Goal: Find specific page/section: Find specific page/section

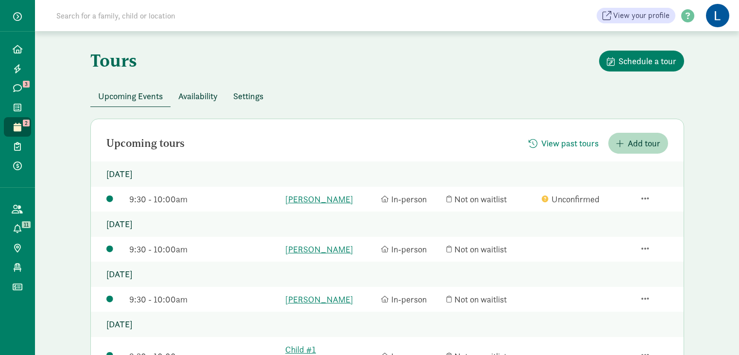
scroll to position [216, 0]
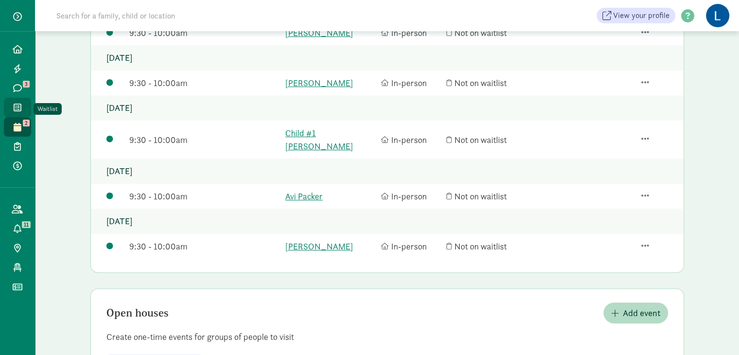
click at [21, 103] on span at bounding box center [17, 107] width 11 height 9
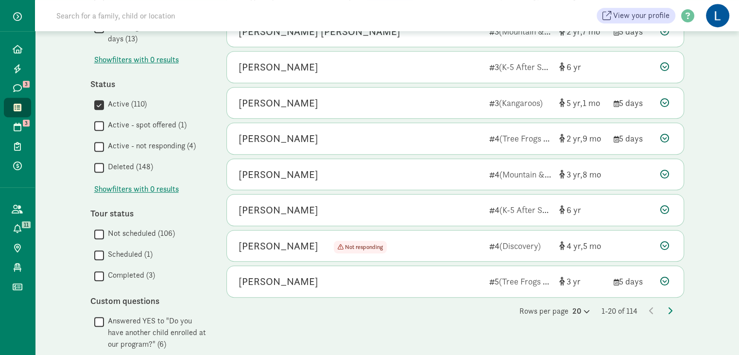
scroll to position [538, 0]
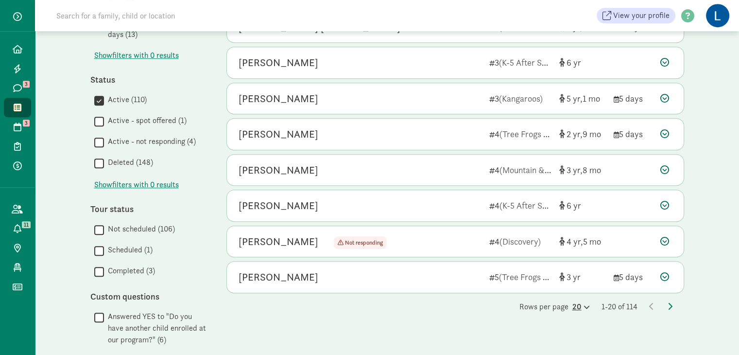
click at [575, 303] on div "20" at bounding box center [580, 307] width 17 height 12
click at [548, 293] on div "100" at bounding box center [557, 299] width 46 height 12
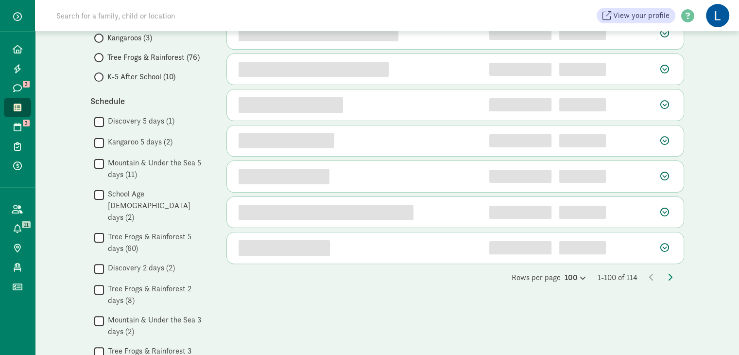
scroll to position [225, 0]
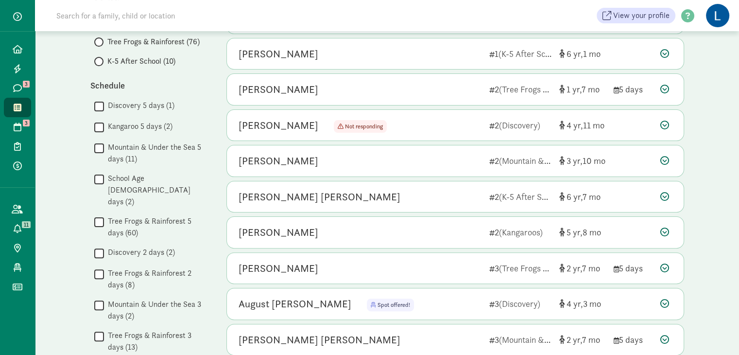
click at [669, 258] on div "Theodora Hunt 3 (Tree Frogs & Rainforest) 2 7 5 days" at bounding box center [455, 268] width 457 height 31
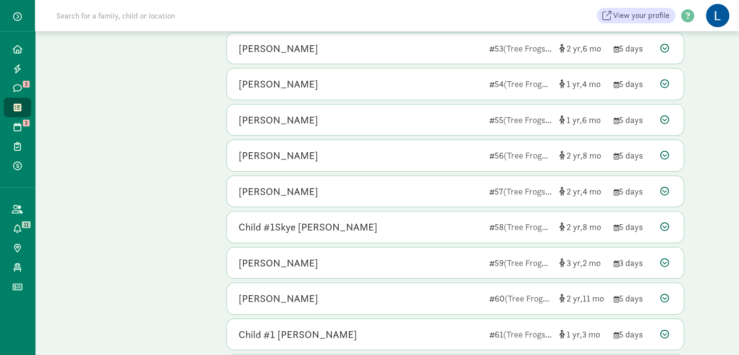
scroll to position [3548, 0]
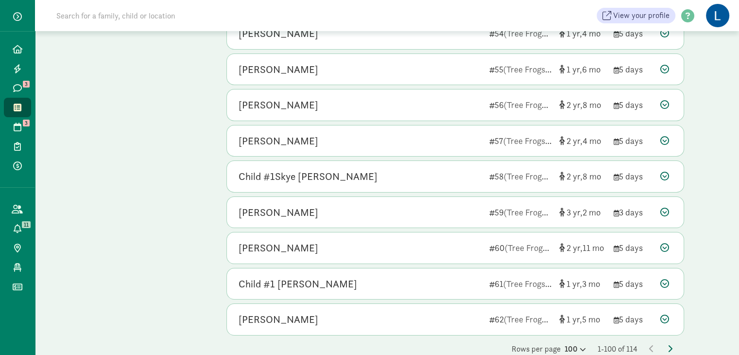
click at [670, 344] on icon at bounding box center [669, 348] width 5 height 8
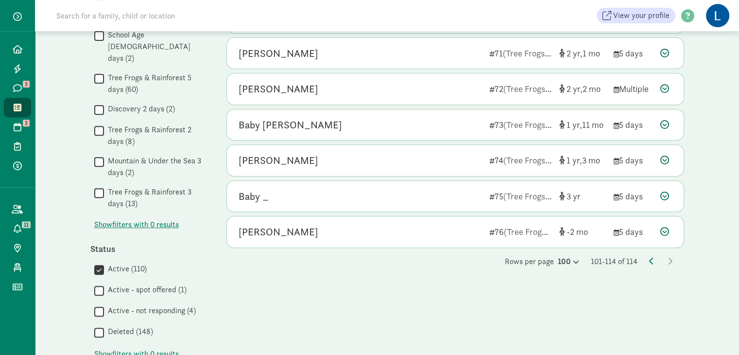
scroll to position [364, 0]
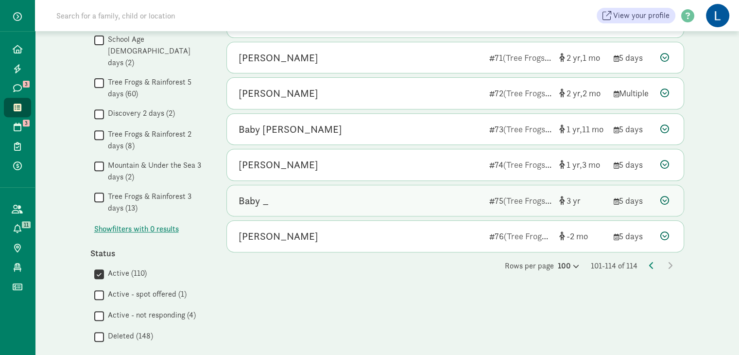
click at [250, 201] on div "Baby _" at bounding box center [253, 201] width 30 height 16
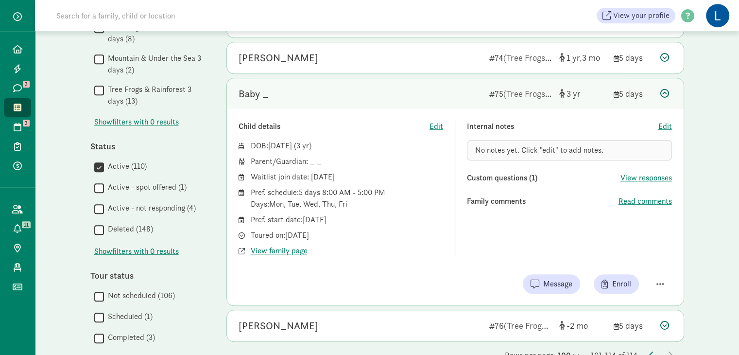
scroll to position [482, 0]
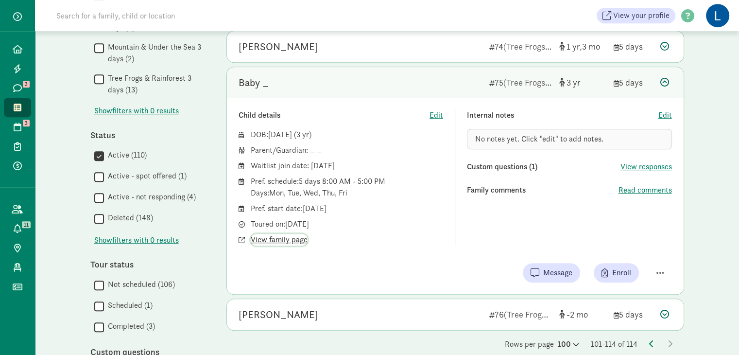
click at [280, 234] on span "View family page" at bounding box center [279, 240] width 57 height 12
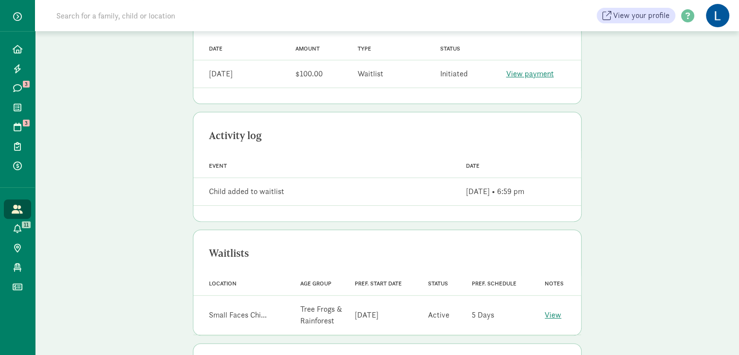
scroll to position [303, 0]
click at [690, 123] on div "Family profile Message family Parent / guardians Baby _ Child details Edit Prov…" at bounding box center [387, 91] width 704 height 727
